Goal: Navigation & Orientation: Find specific page/section

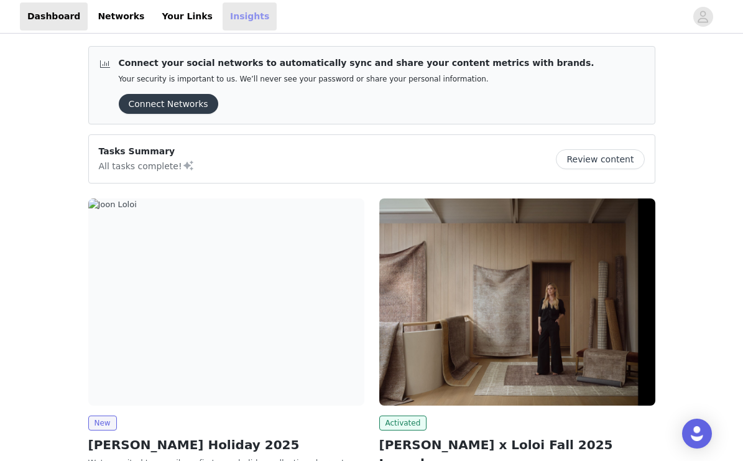
click at [226, 13] on link "Insights" at bounding box center [250, 16] width 54 height 28
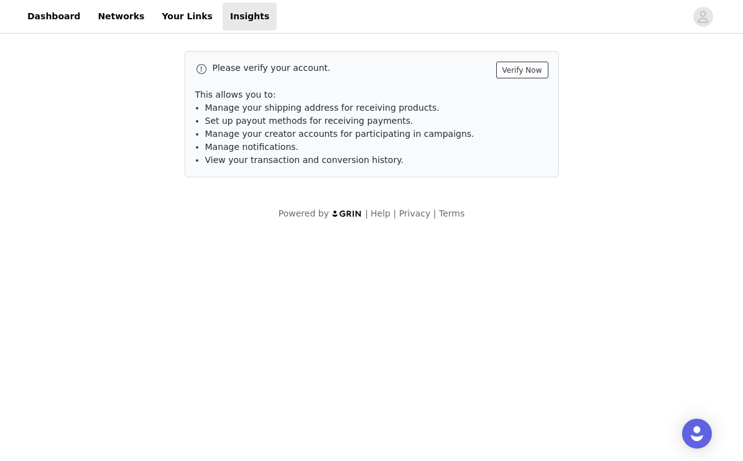
click at [533, 65] on button "Verify Now" at bounding box center [522, 70] width 52 height 17
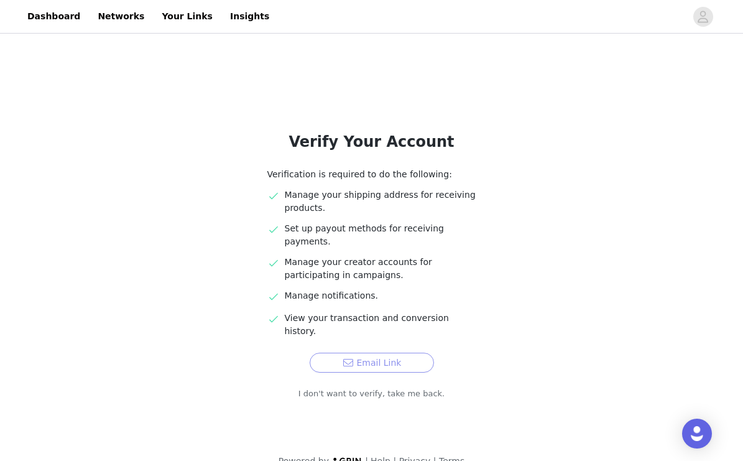
click at [374, 353] on button "Email Link" at bounding box center [372, 363] width 124 height 20
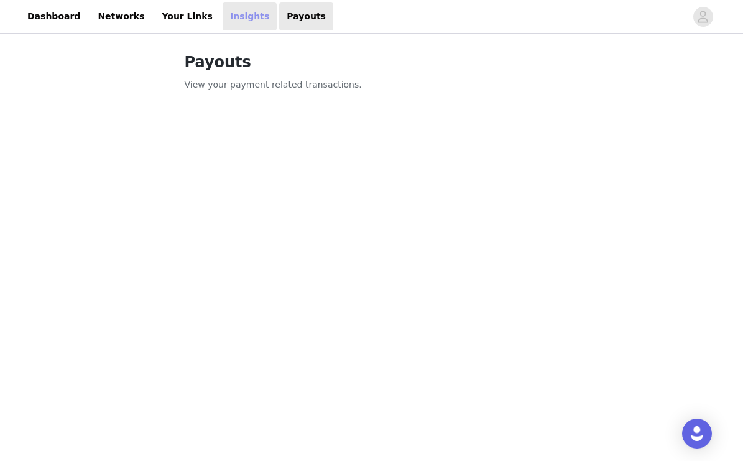
click at [230, 14] on link "Insights" at bounding box center [250, 16] width 54 height 28
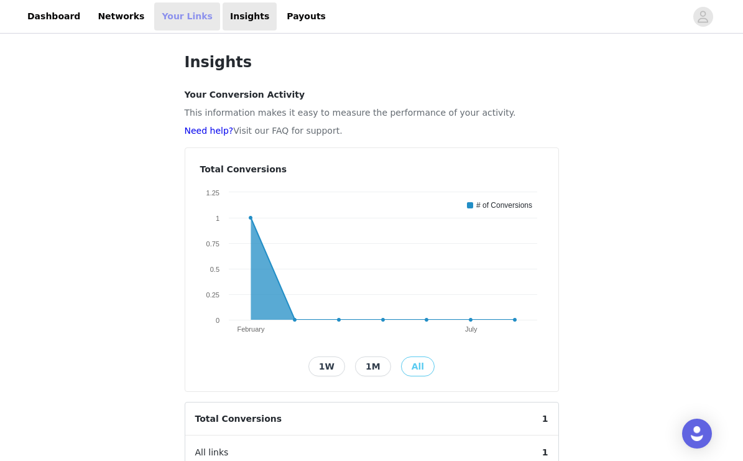
click at [165, 20] on link "Your Links" at bounding box center [187, 16] width 66 height 28
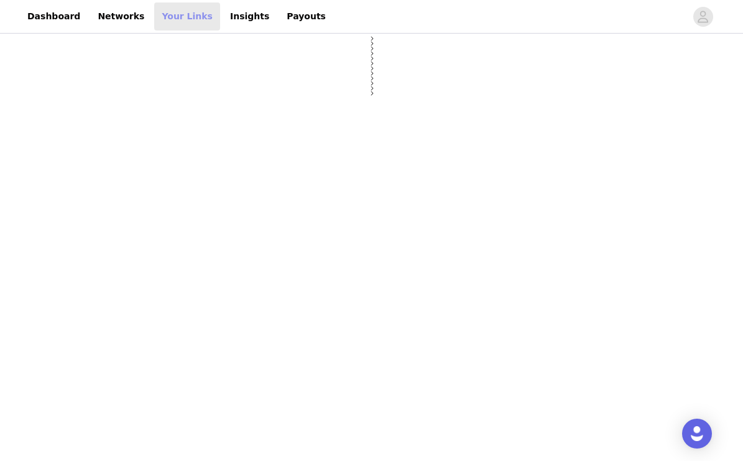
select select "12"
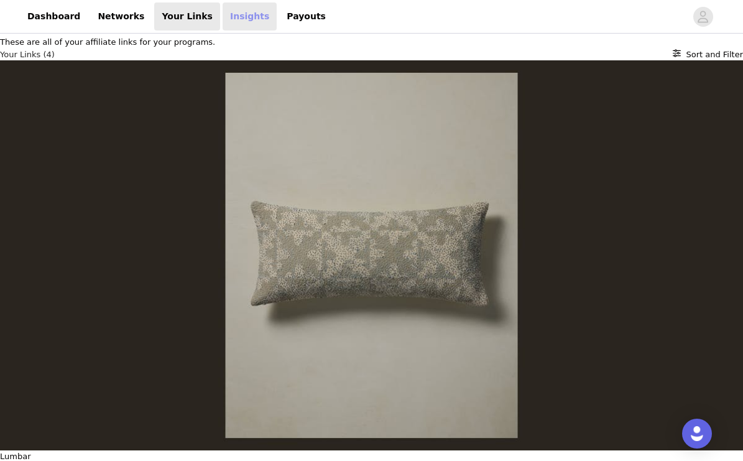
click at [241, 24] on link "Insights" at bounding box center [250, 16] width 54 height 28
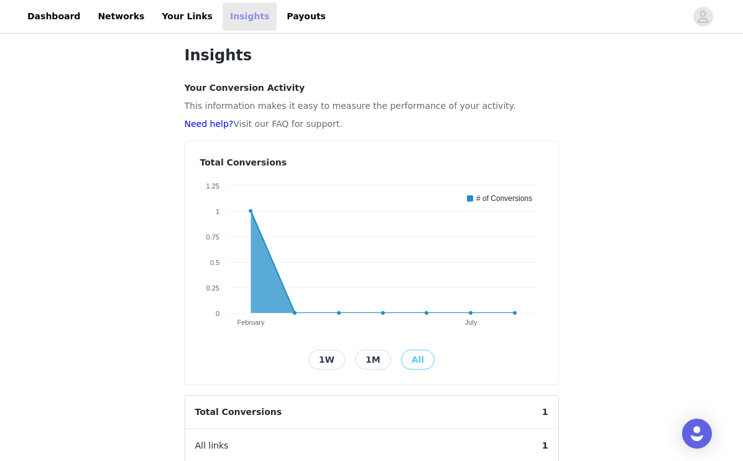
scroll to position [6, 0]
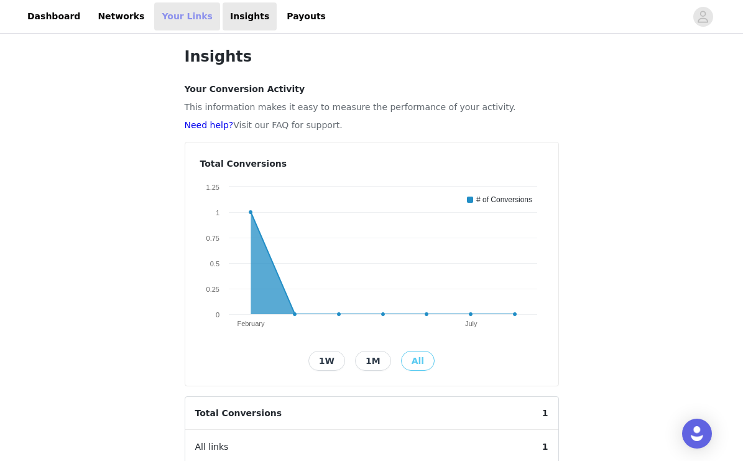
click at [159, 13] on link "Your Links" at bounding box center [187, 16] width 66 height 28
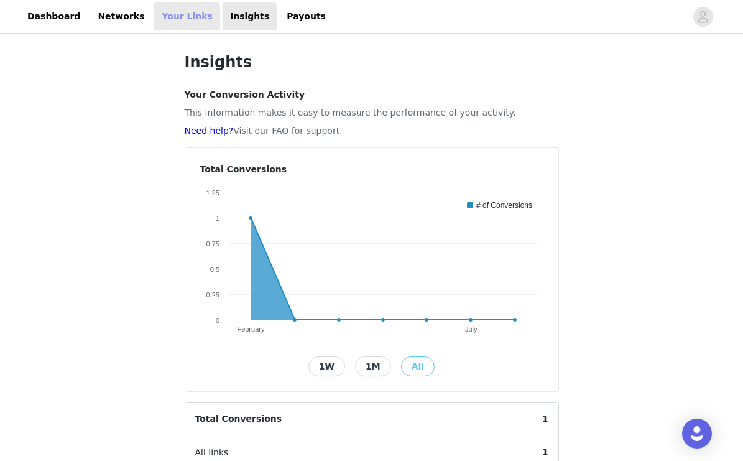
select select "12"
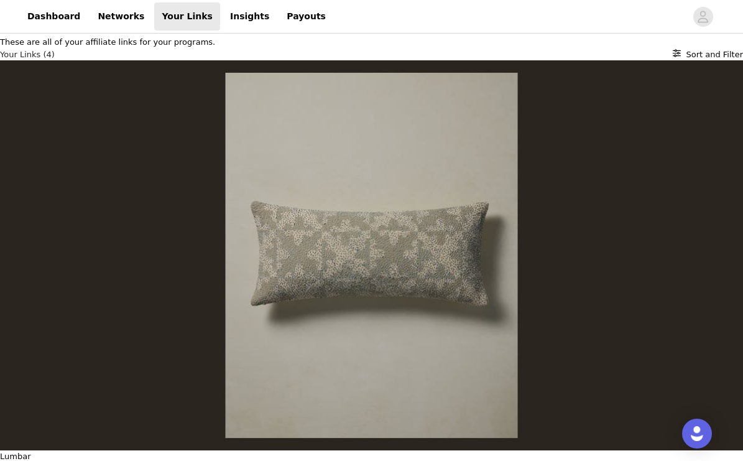
drag, startPoint x: 682, startPoint y: 182, endPoint x: 655, endPoint y: 260, distance: 82.2
